Goal: Navigation & Orientation: Find specific page/section

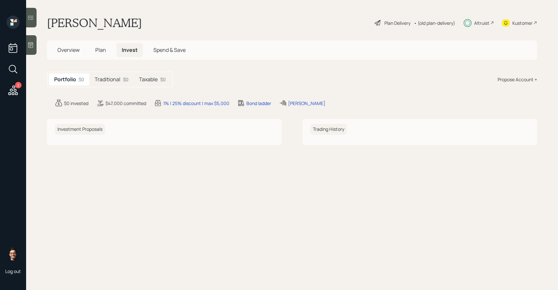
click at [15, 95] on icon at bounding box center [13, 90] width 12 height 12
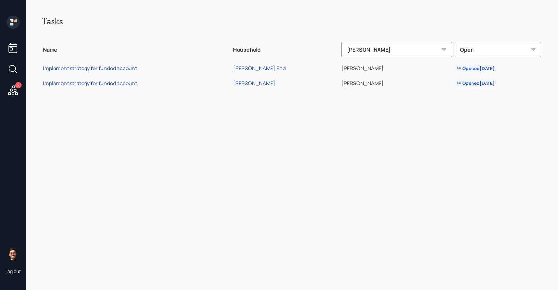
click at [16, 25] on icon at bounding box center [13, 22] width 13 height 13
